Goal: Transaction & Acquisition: Book appointment/travel/reservation

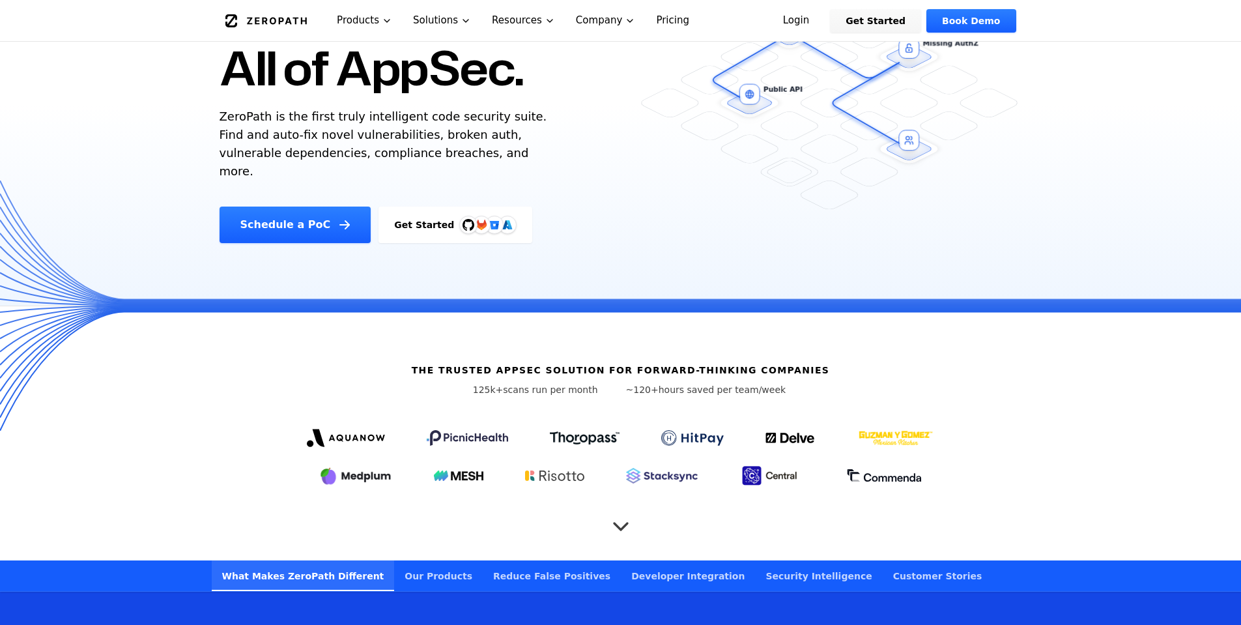
scroll to position [217, 0]
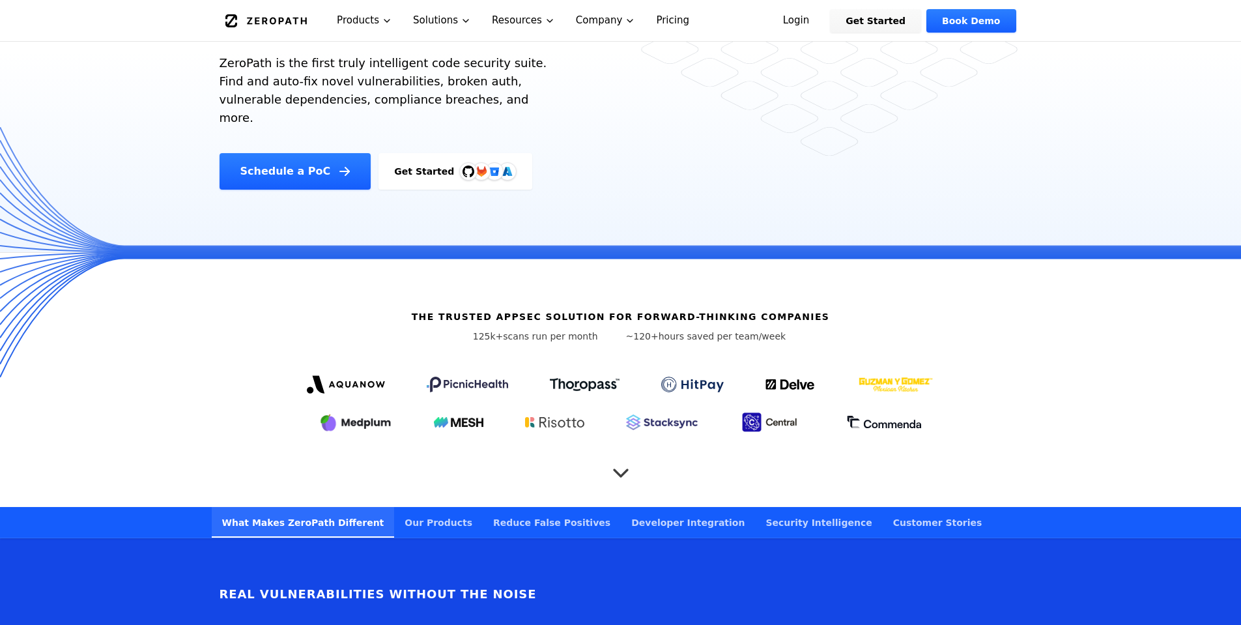
click at [624, 453] on icon "Scroll to next section" at bounding box center [621, 466] width 26 height 26
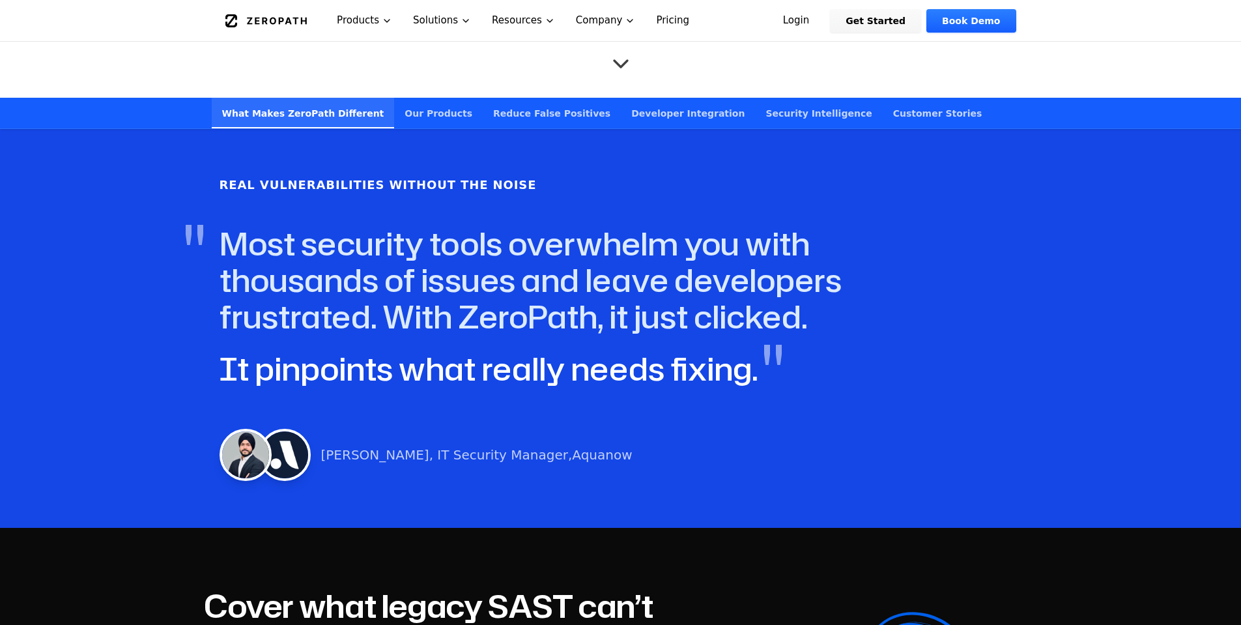
scroll to position [541, 0]
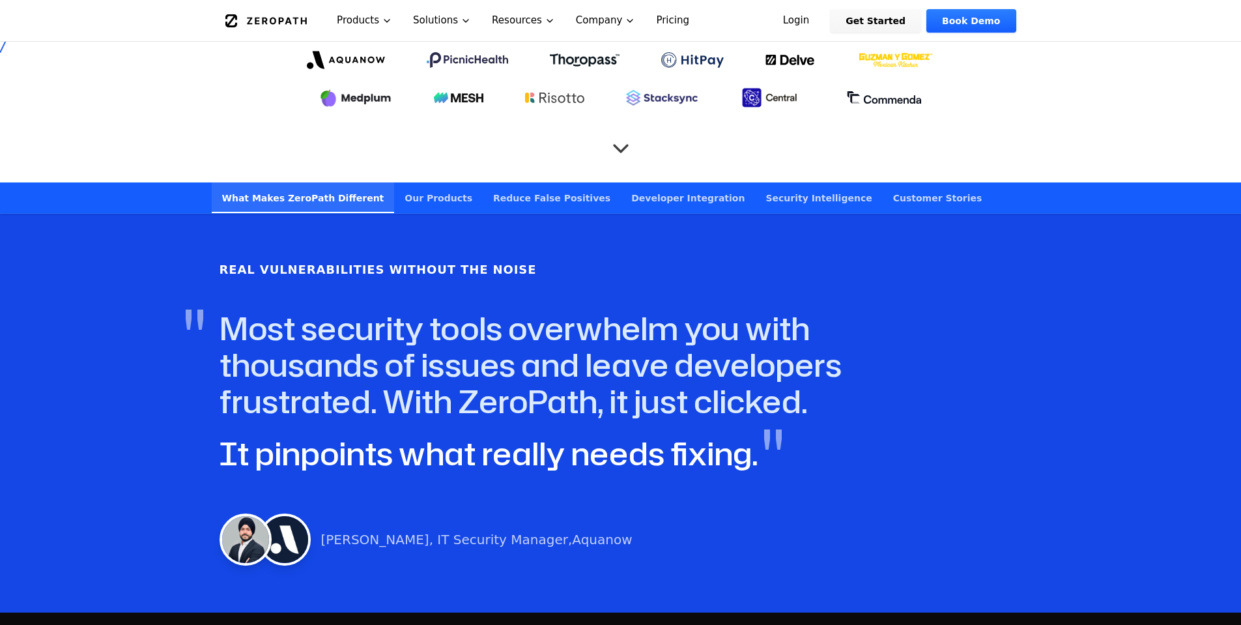
click at [394, 184] on link "Our Products" at bounding box center [438, 197] width 89 height 31
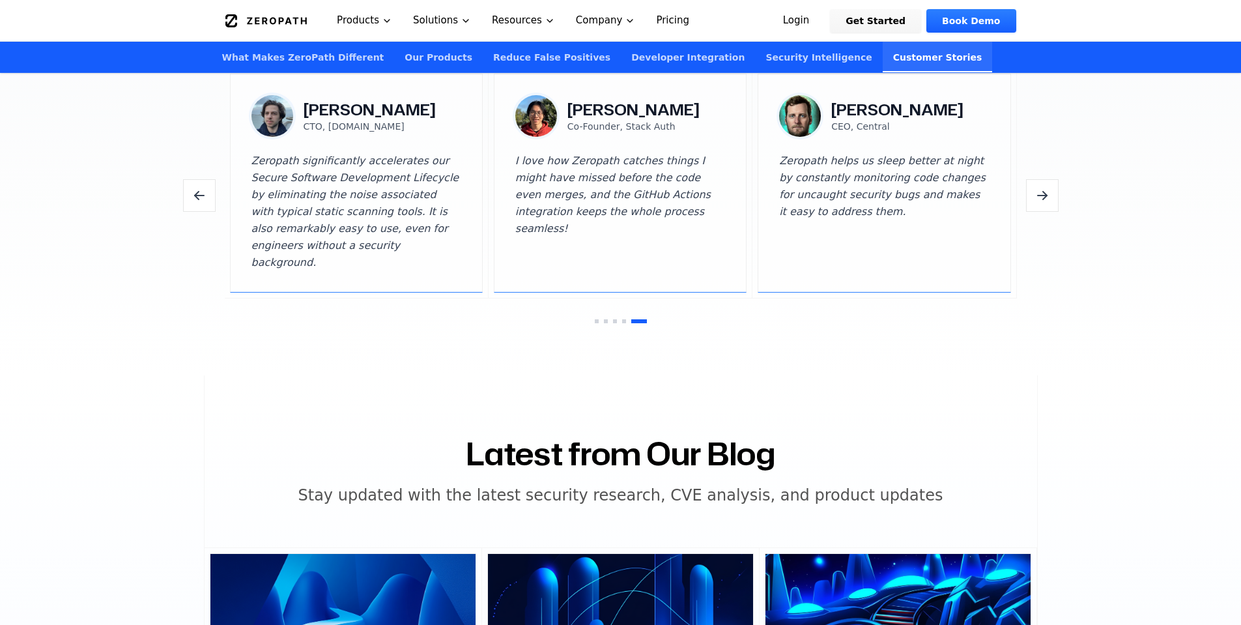
scroll to position [3818, 0]
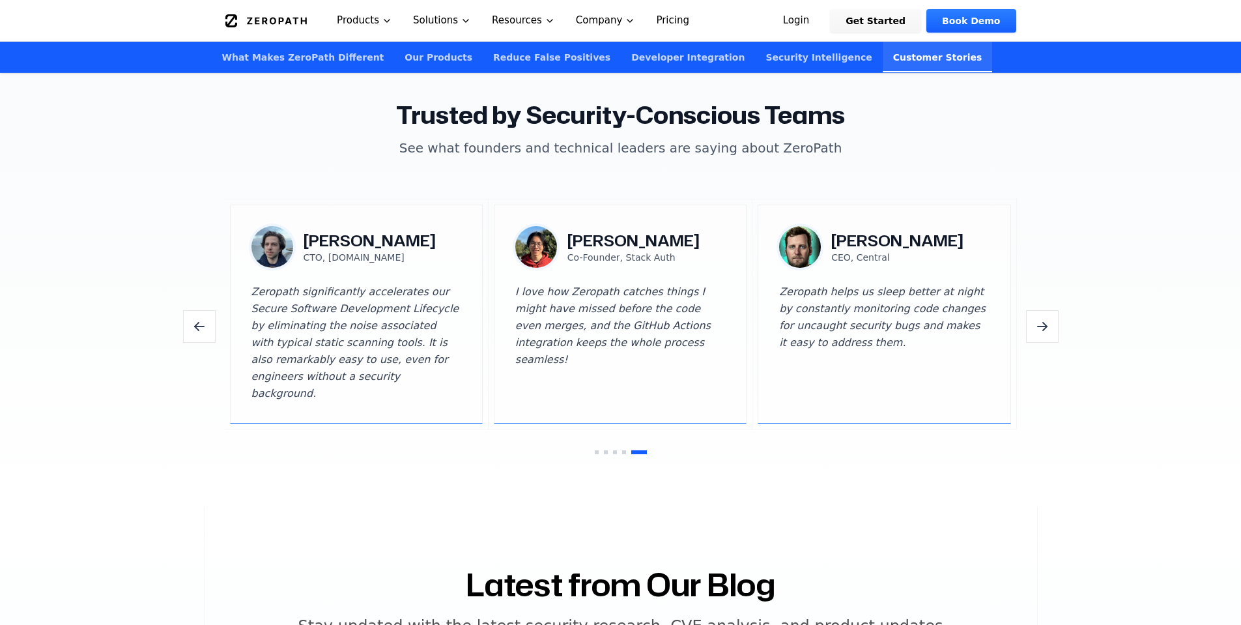
click at [1055, 310] on button "Next testimonials" at bounding box center [1042, 326] width 33 height 33
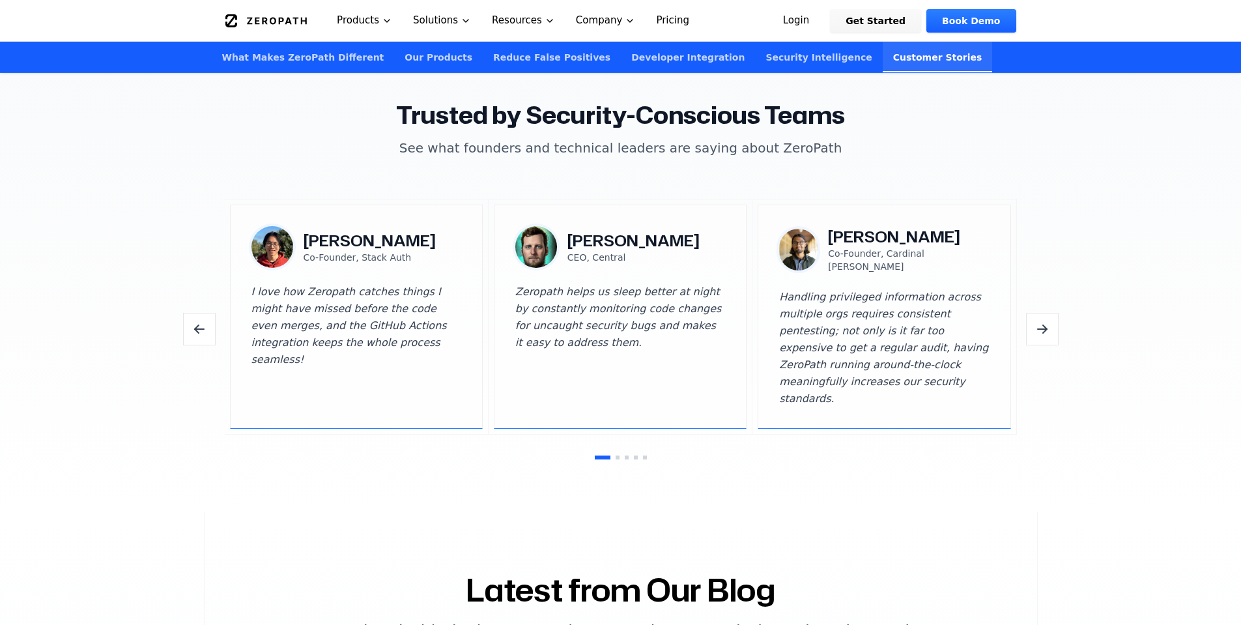
click at [1048, 321] on icon "Next testimonials" at bounding box center [1043, 329] width 16 height 16
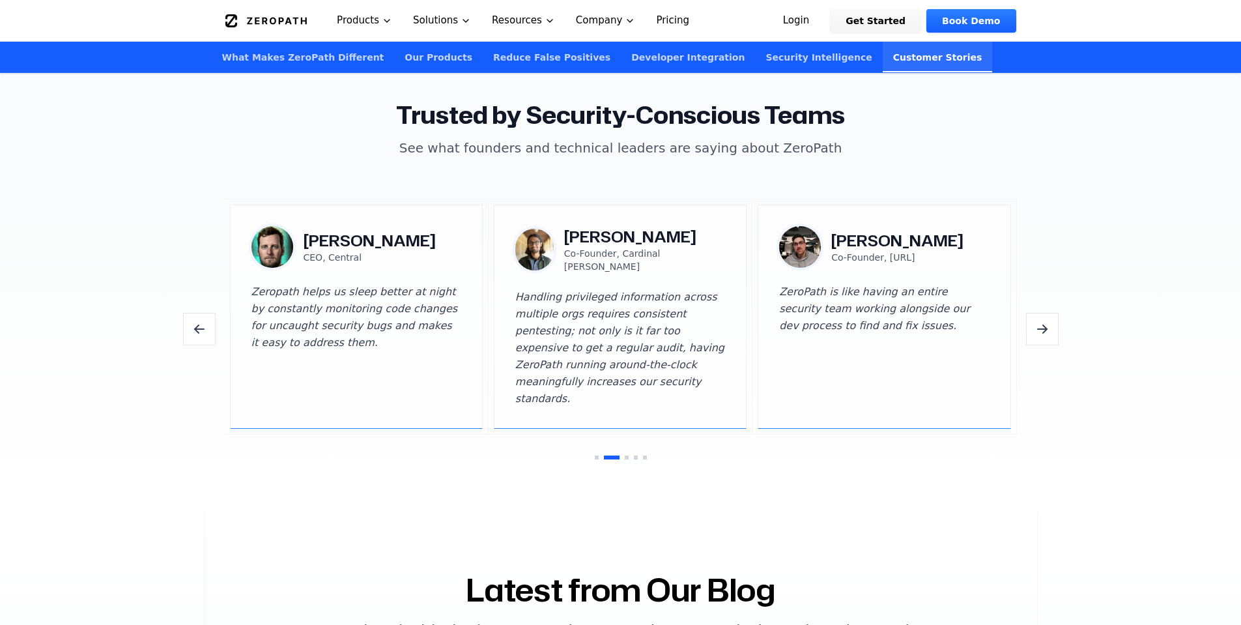
click at [1048, 321] on icon "Next testimonials" at bounding box center [1043, 329] width 16 height 16
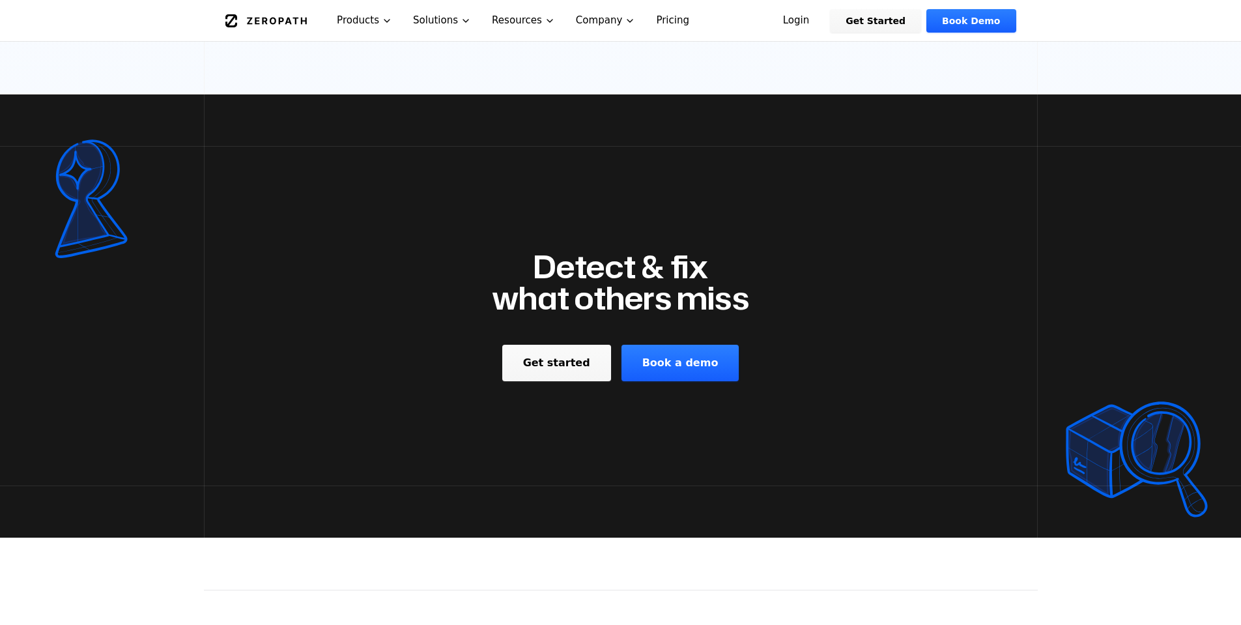
scroll to position [5121, 0]
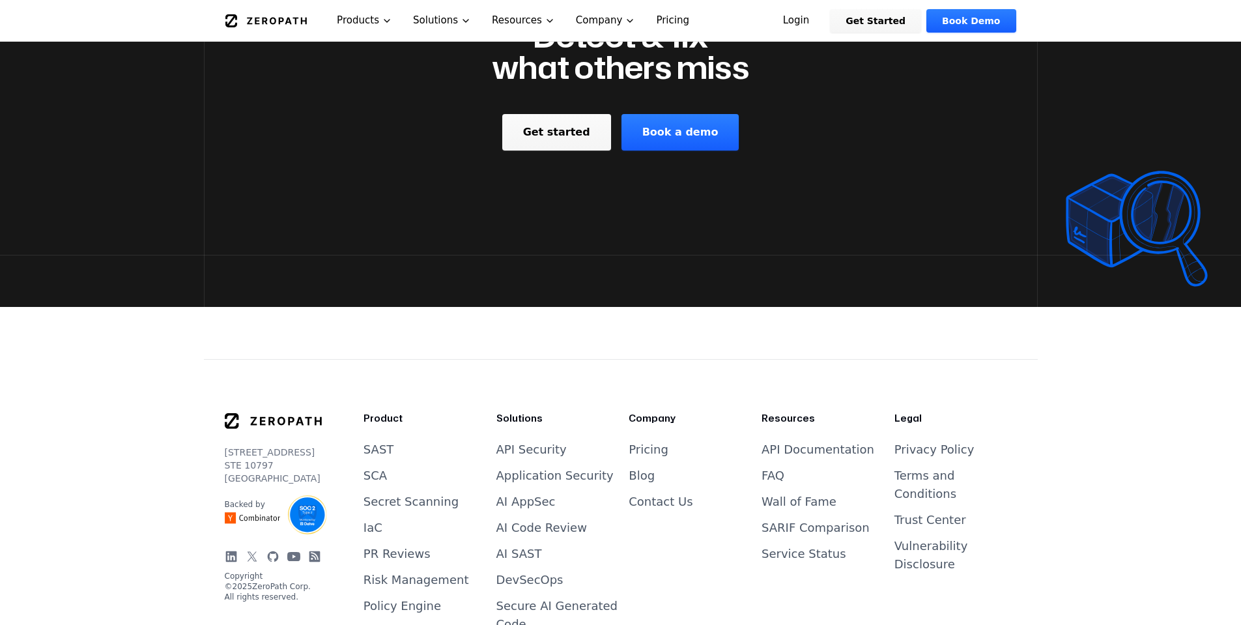
click at [685, 114] on link "Book a demo" at bounding box center [681, 132] width 118 height 36
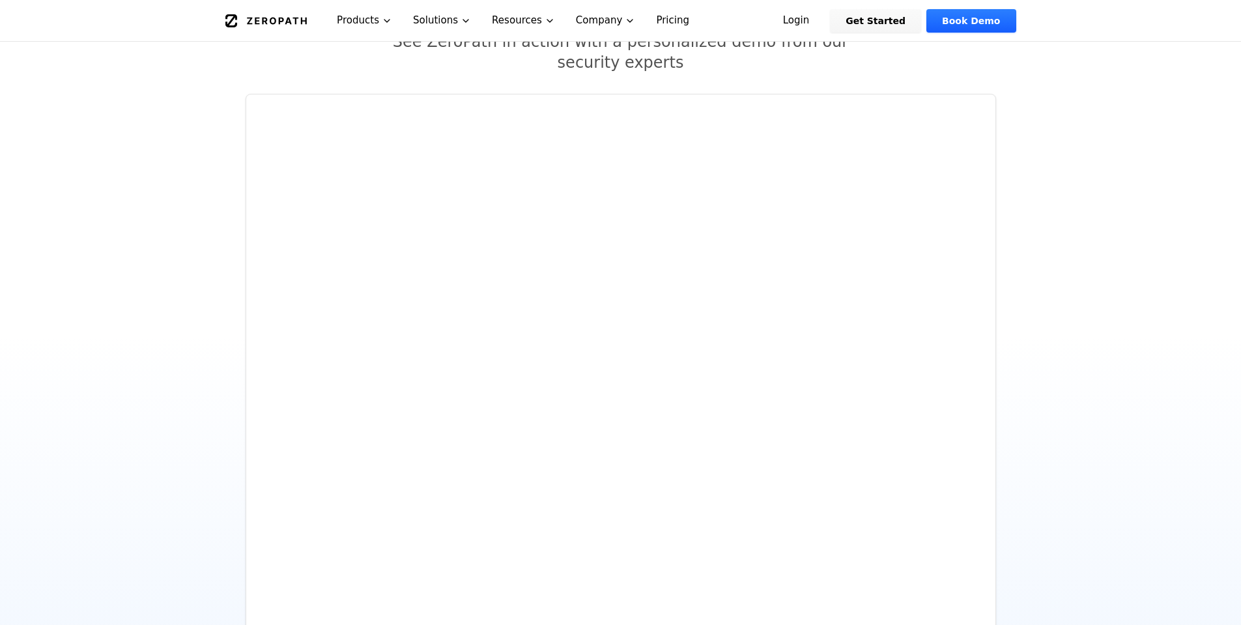
scroll to position [174, 0]
